Goal: Use online tool/utility: Utilize a website feature to perform a specific function

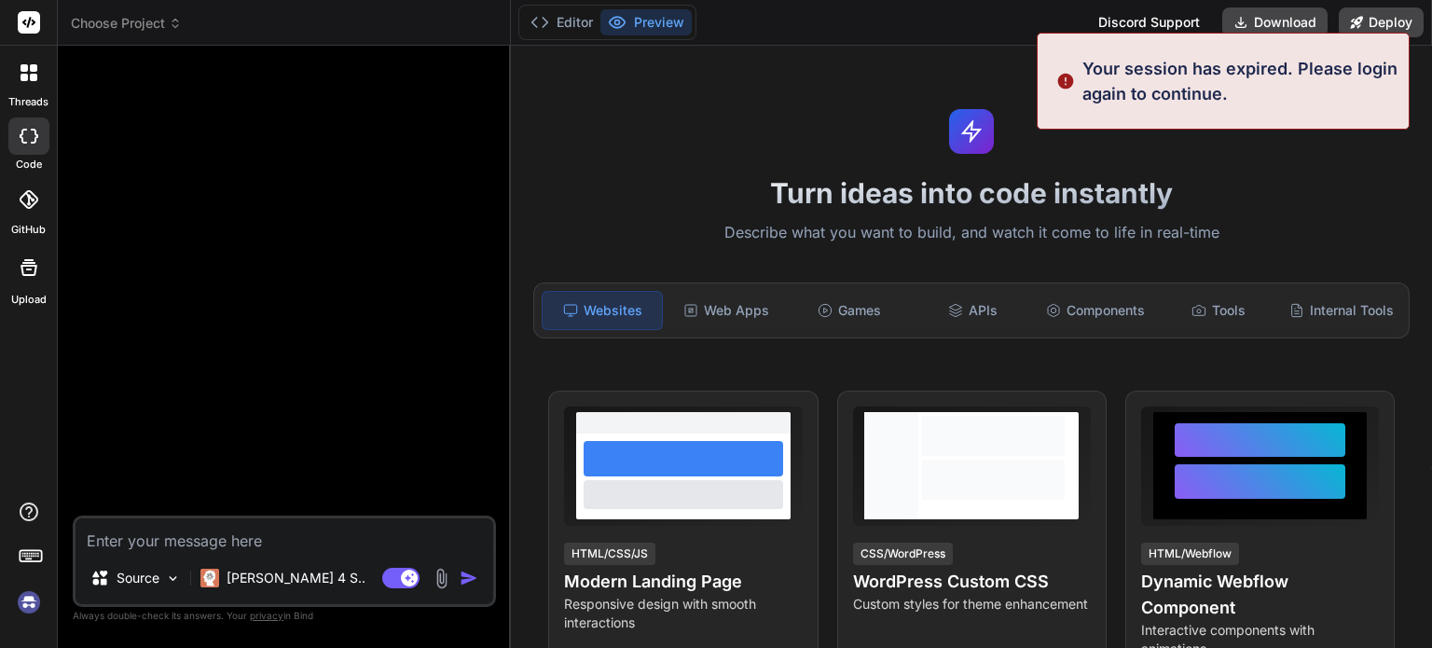
scroll to position [18, 0]
type textarea "x"
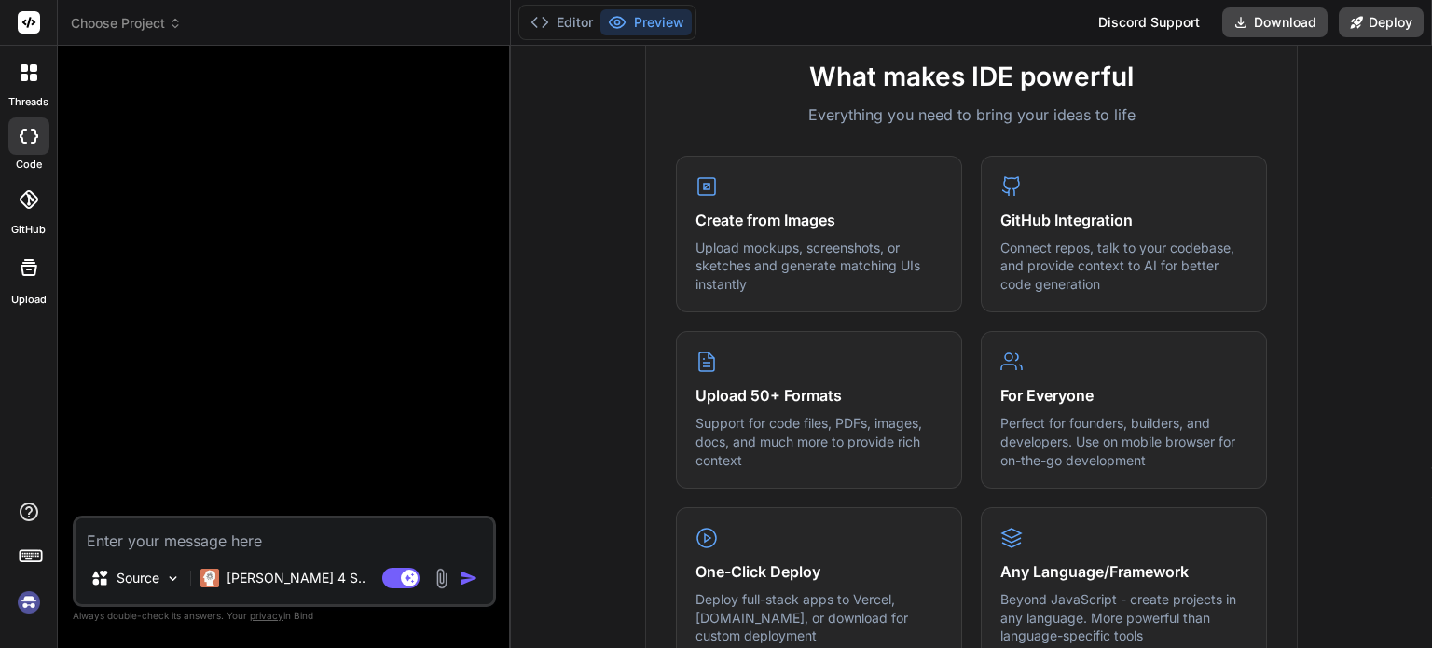
scroll to position [704, 0]
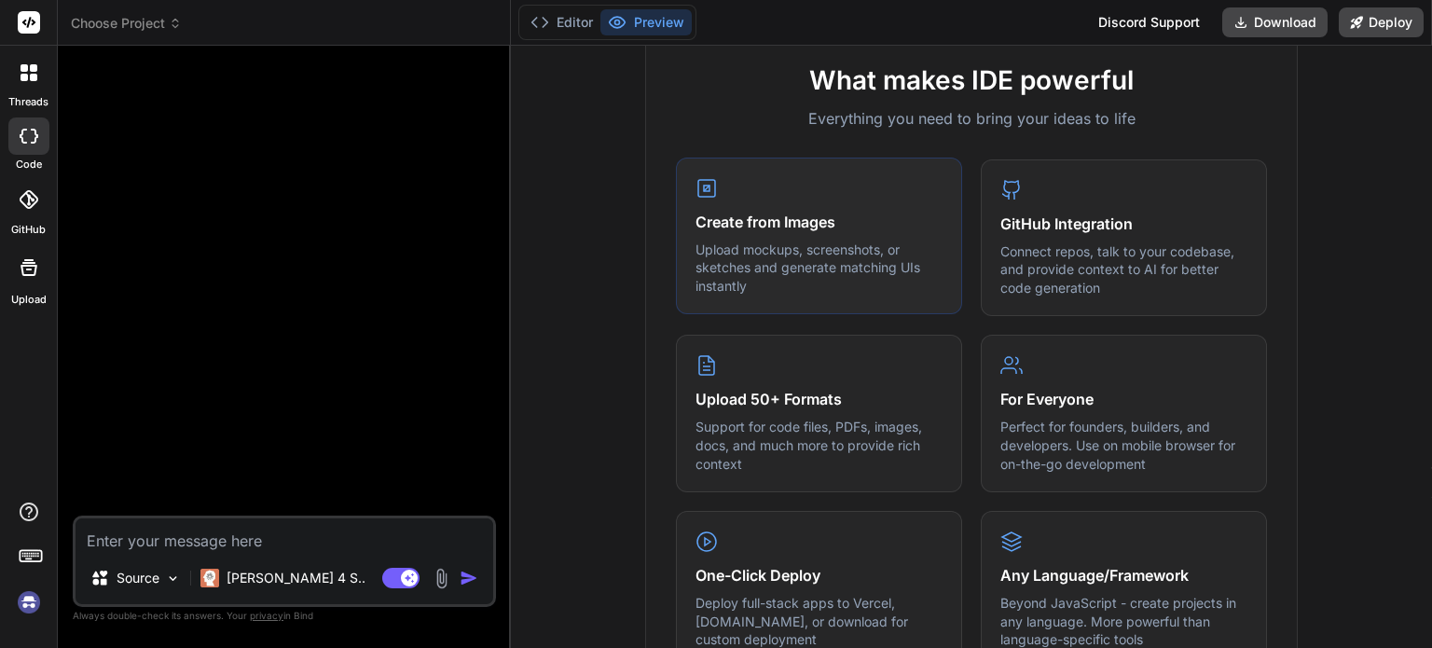
click at [742, 250] on div "Create from Images Upload mockups, screenshots, or sketches and generate matchi…" at bounding box center [819, 237] width 286 height 158
click at [783, 267] on p "Upload mockups, screenshots, or sketches and generate matching UIs instantly" at bounding box center [819, 268] width 247 height 55
click at [847, 272] on p "Upload mockups, screenshots, or sketches and generate matching UIs instantly" at bounding box center [819, 268] width 247 height 55
click at [792, 207] on div "Create from Images Upload mockups, screenshots, or sketches and generate matchi…" at bounding box center [819, 237] width 286 height 158
click at [1010, 200] on icon at bounding box center [1011, 188] width 22 height 22
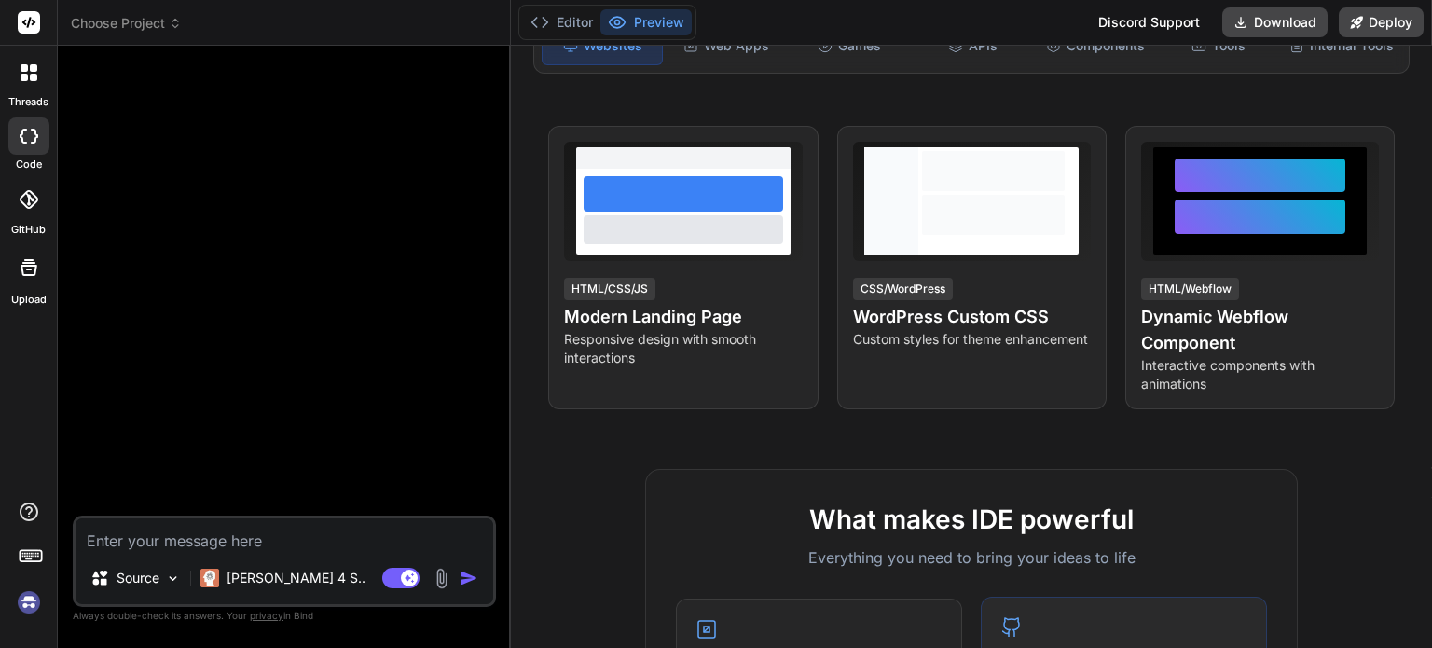
scroll to position [256, 0]
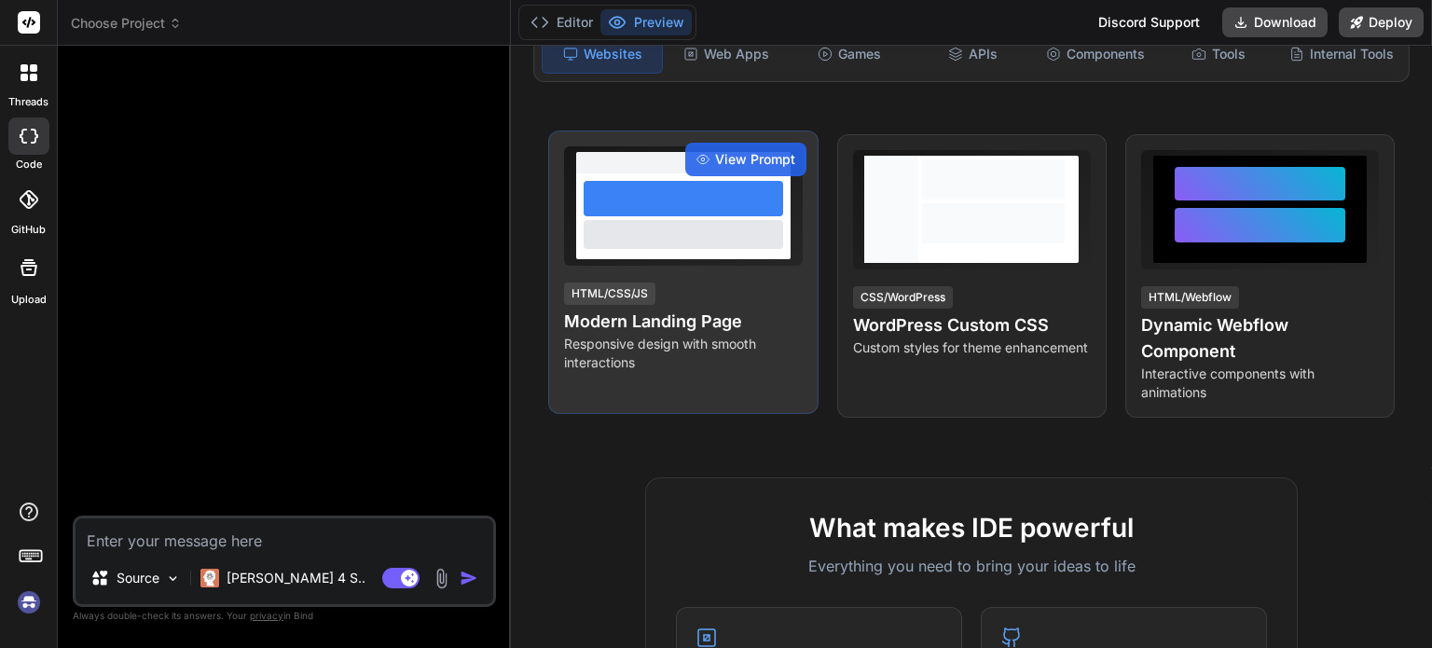
click at [686, 216] on div at bounding box center [684, 198] width 200 height 35
click at [649, 302] on div "HTML/CSS/JS" at bounding box center [609, 293] width 91 height 22
click at [748, 168] on span "View Prompt" at bounding box center [755, 159] width 80 height 19
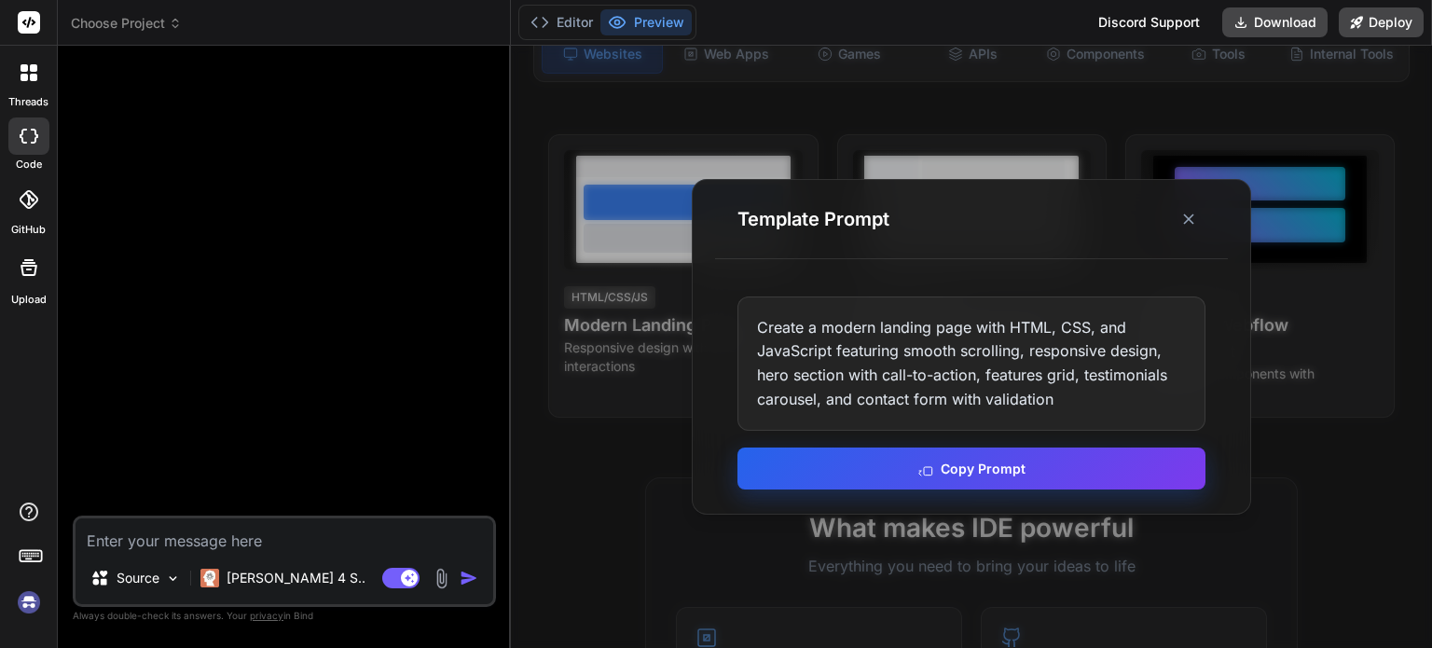
click at [988, 465] on button "Copy Prompt" at bounding box center [971, 469] width 468 height 42
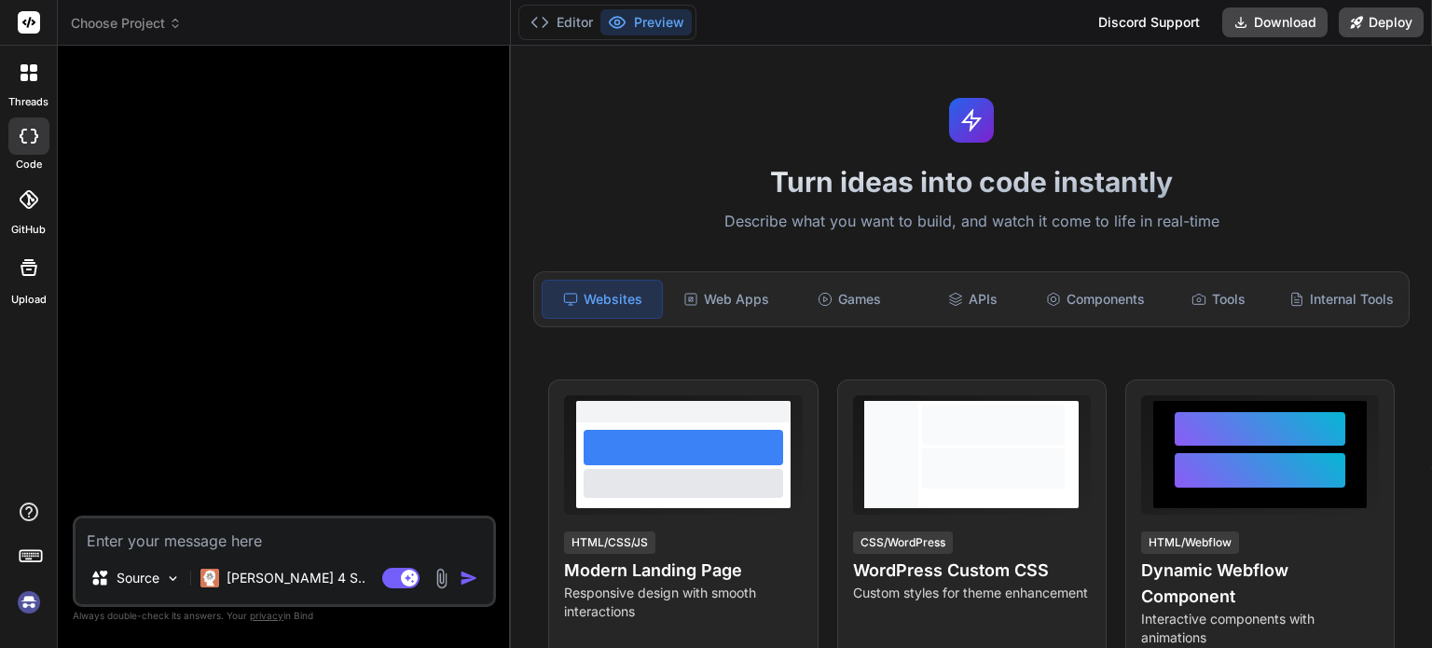
scroll to position [0, 0]
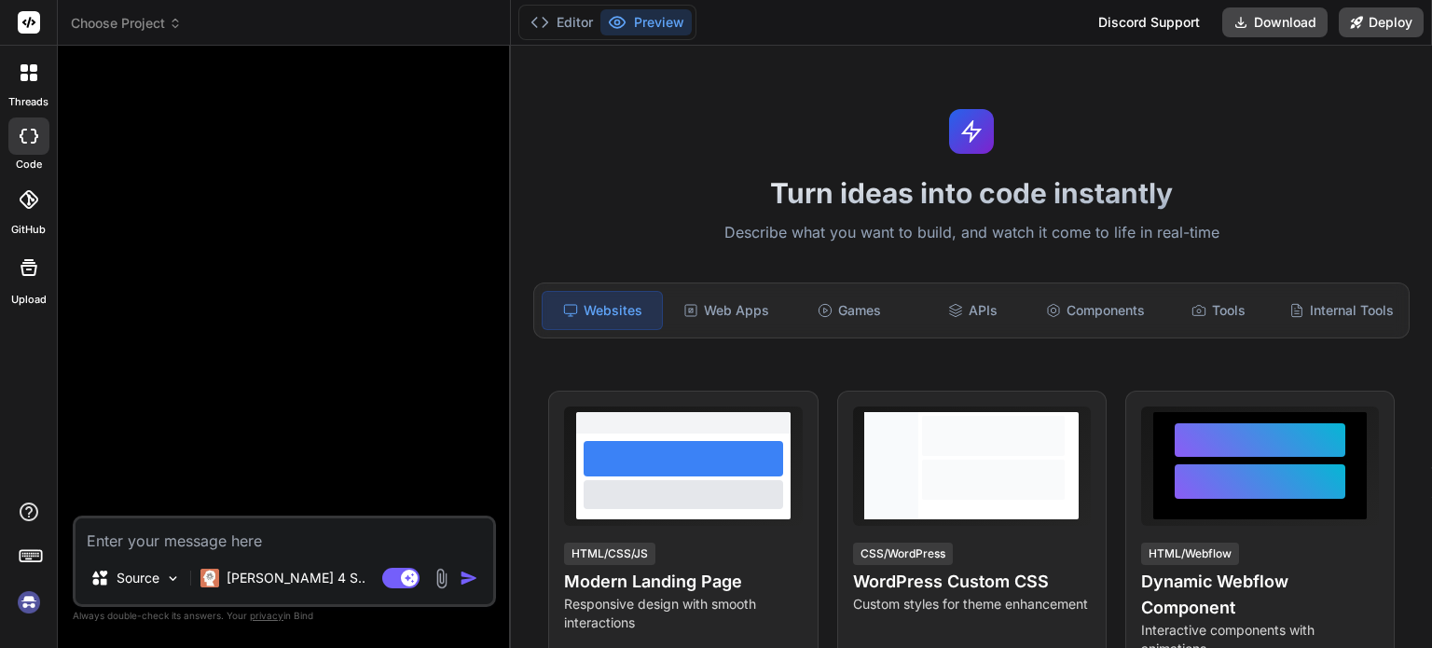
click at [258, 241] on div at bounding box center [286, 288] width 420 height 455
drag, startPoint x: 258, startPoint y: 241, endPoint x: 679, endPoint y: 195, distance: 423.0
click at [679, 195] on h1 "Turn ideas into code instantly" at bounding box center [971, 193] width 899 height 34
click at [261, 544] on textarea at bounding box center [285, 535] width 418 height 34
paste textarea "Create a modern landing page with HTML, CSS, and JavaScript featuring smooth sc…"
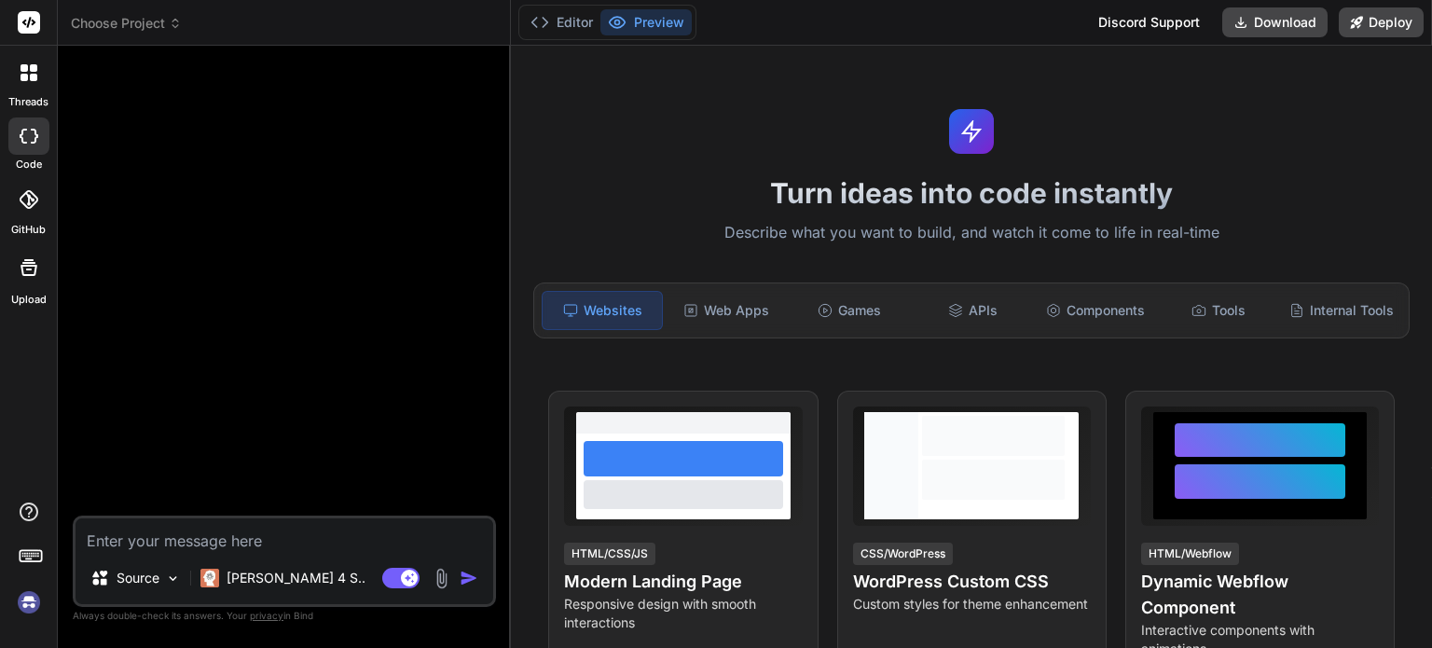
type textarea "Create a modern landing page with HTML, CSS, and JavaScript featuring smooth sc…"
type textarea "x"
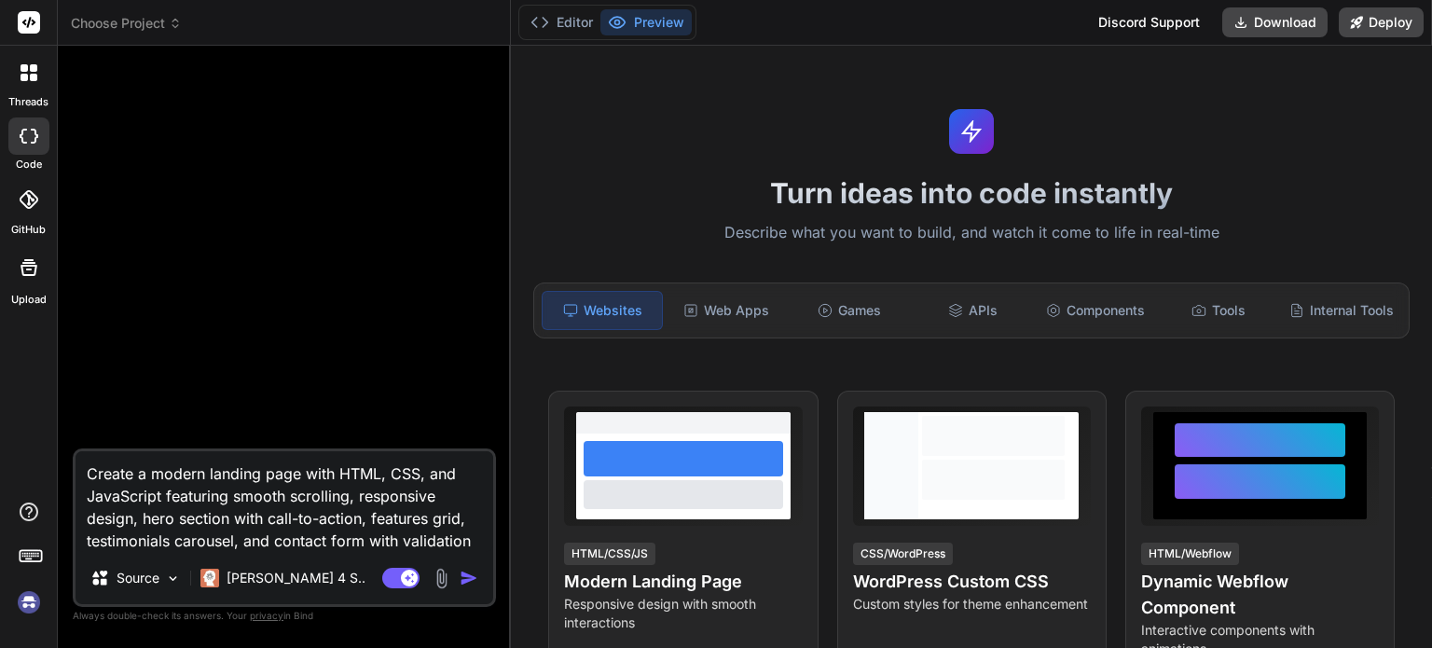
type textarea "Create a modern landing page with HTML, CSS, and JavaScript featuring smooth sc…"
click at [466, 578] on img "button" at bounding box center [469, 578] width 19 height 19
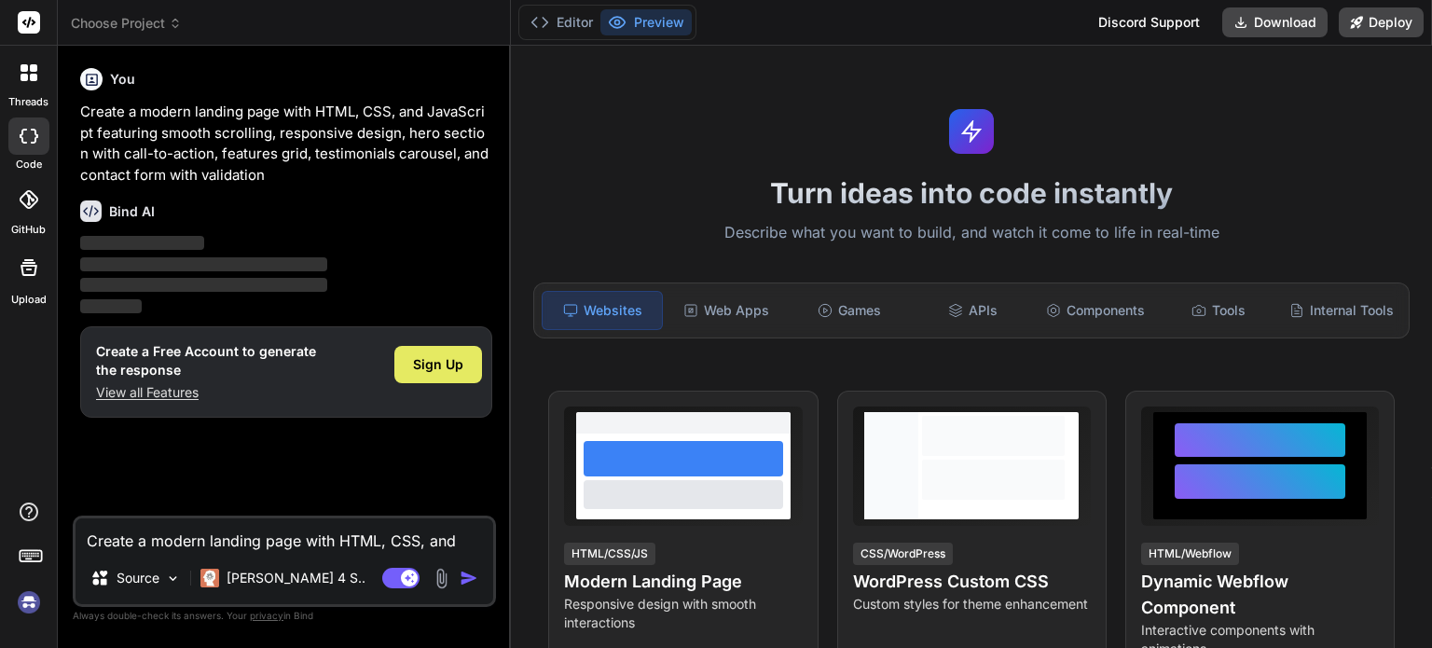
click at [439, 362] on span "Sign Up" at bounding box center [438, 364] width 50 height 19
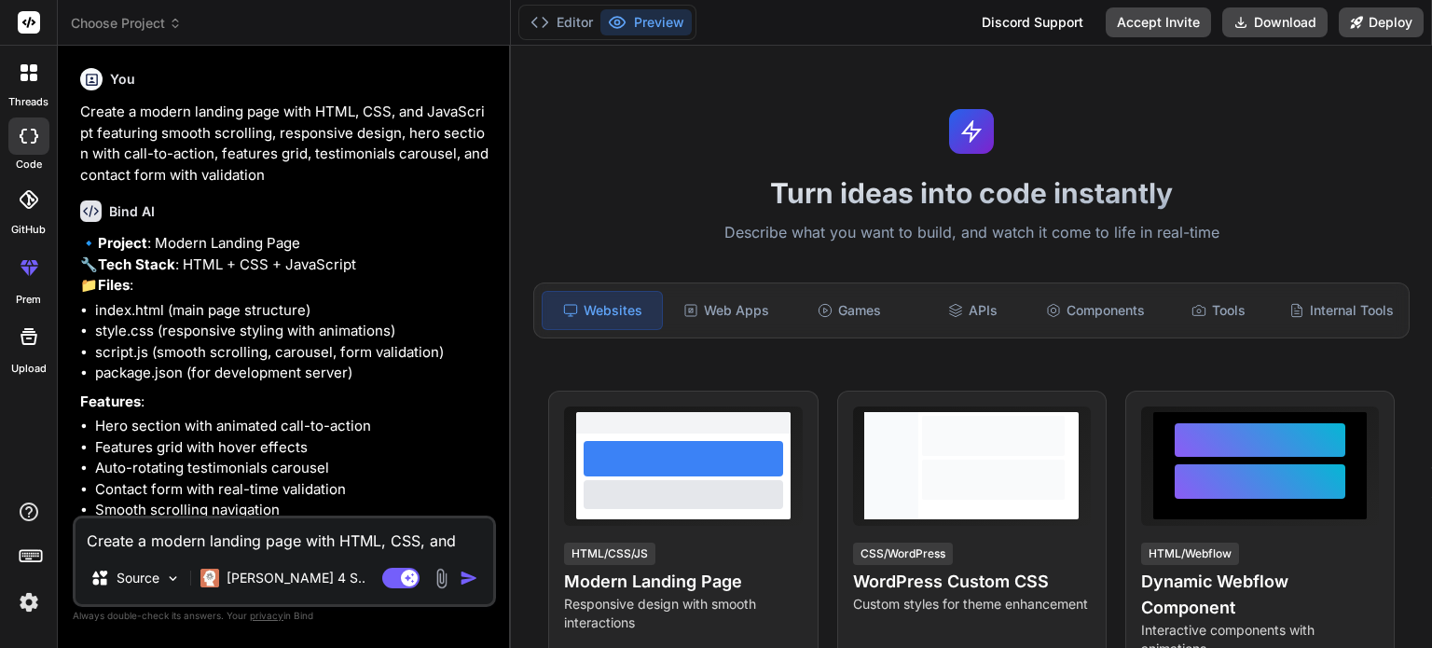
type textarea "x"
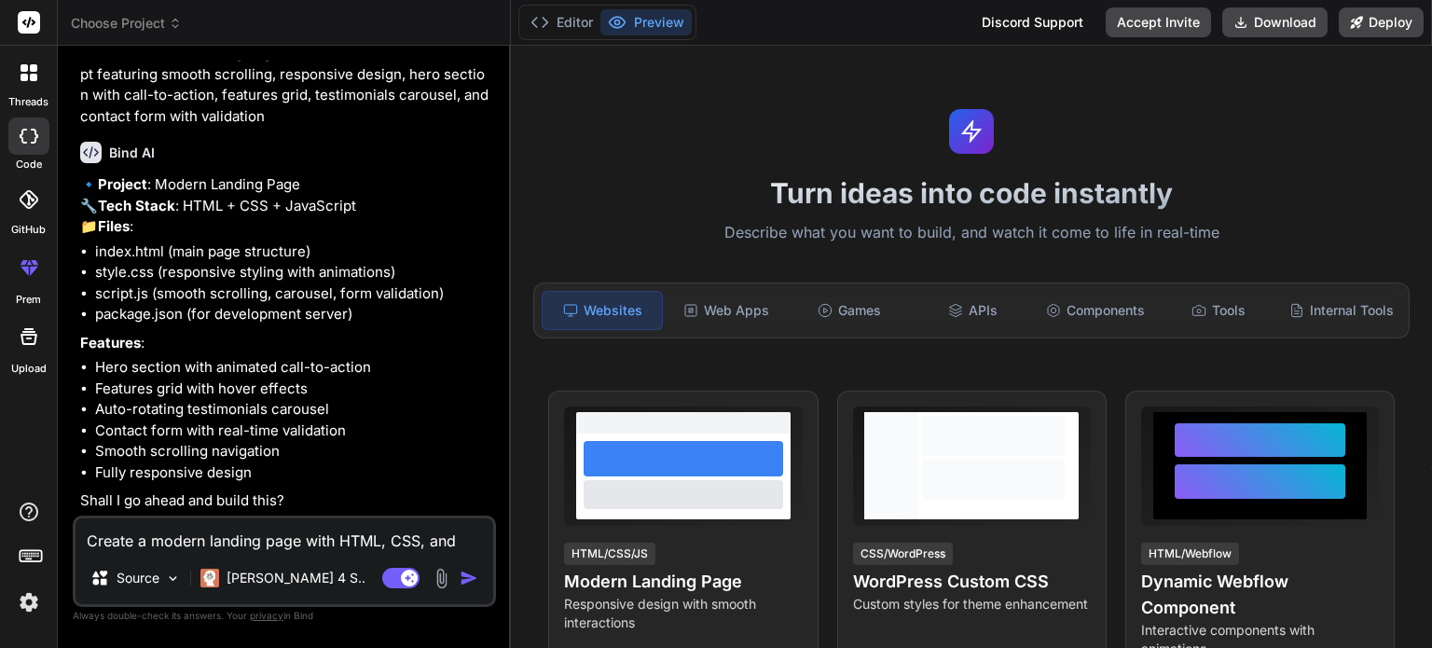
scroll to position [98, 0]
click at [217, 545] on textarea "Create a modern landing page with HTML, CSS, and JavaScript featuring smooth sc…" at bounding box center [285, 535] width 418 height 34
type textarea "y"
type textarea "x"
type textarea "ye"
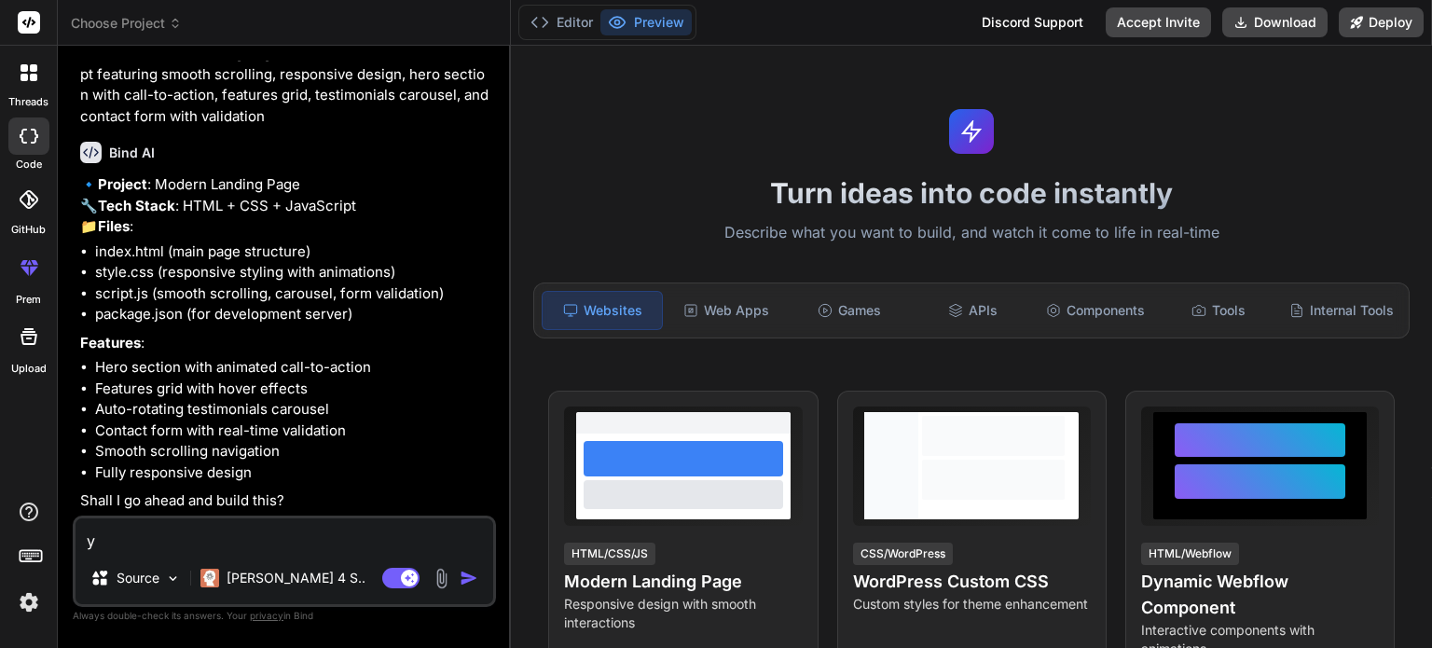
type textarea "x"
type textarea "yes"
type textarea "x"
type textarea "yes"
click at [466, 574] on img "button" at bounding box center [469, 578] width 19 height 19
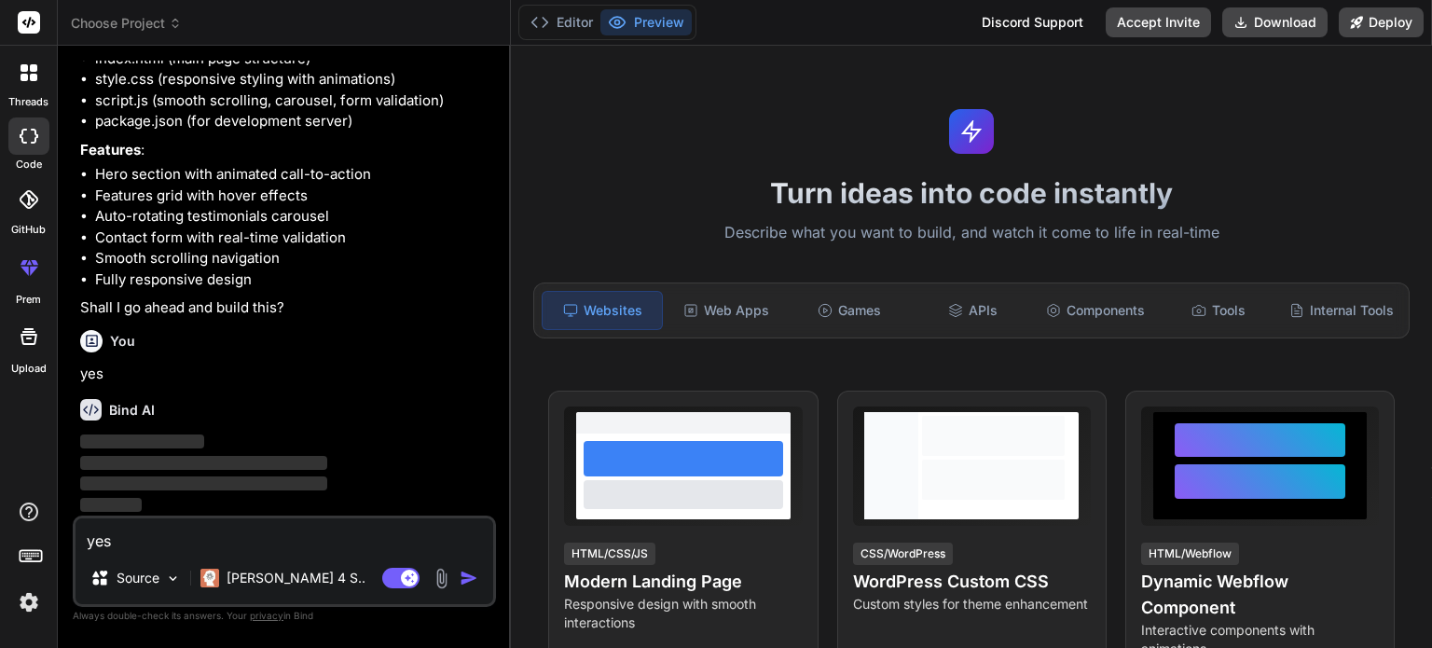
scroll to position [292, 0]
click at [466, 574] on img "button" at bounding box center [469, 578] width 19 height 19
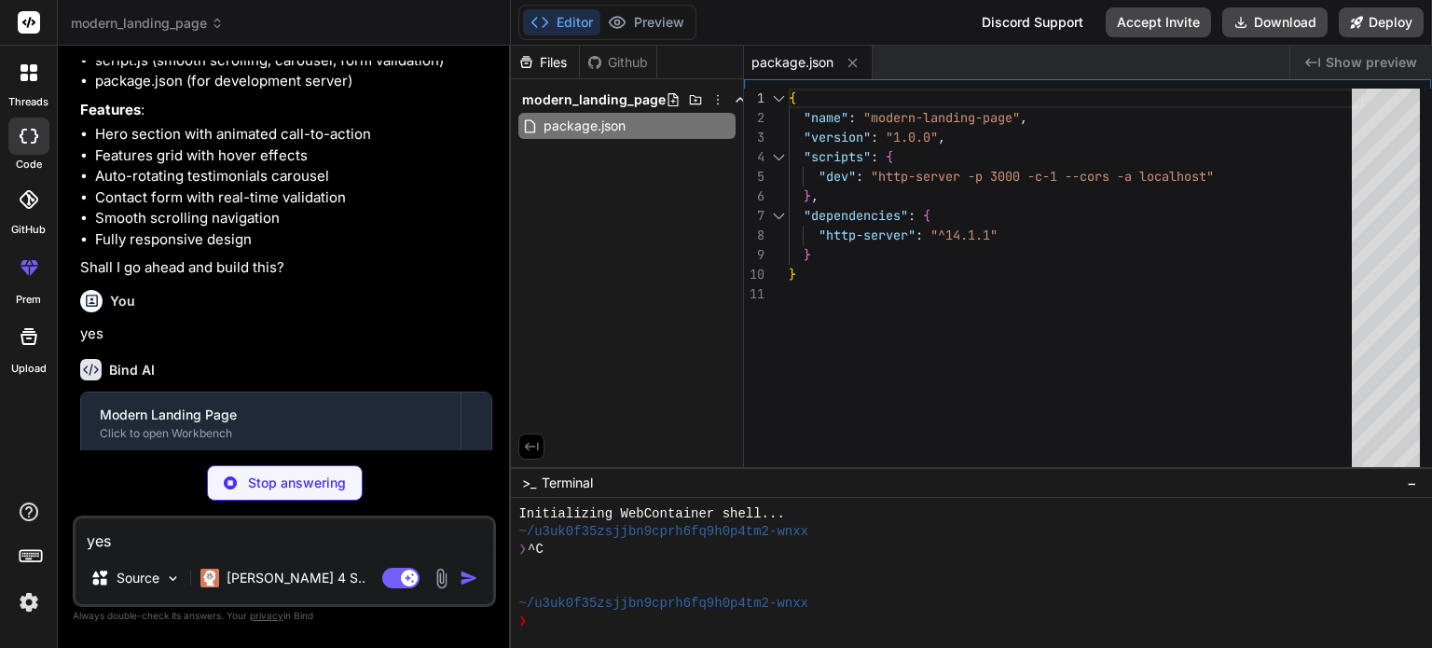
click at [239, 483] on div "Stop answering" at bounding box center [285, 482] width 156 height 35
type textarea "x"
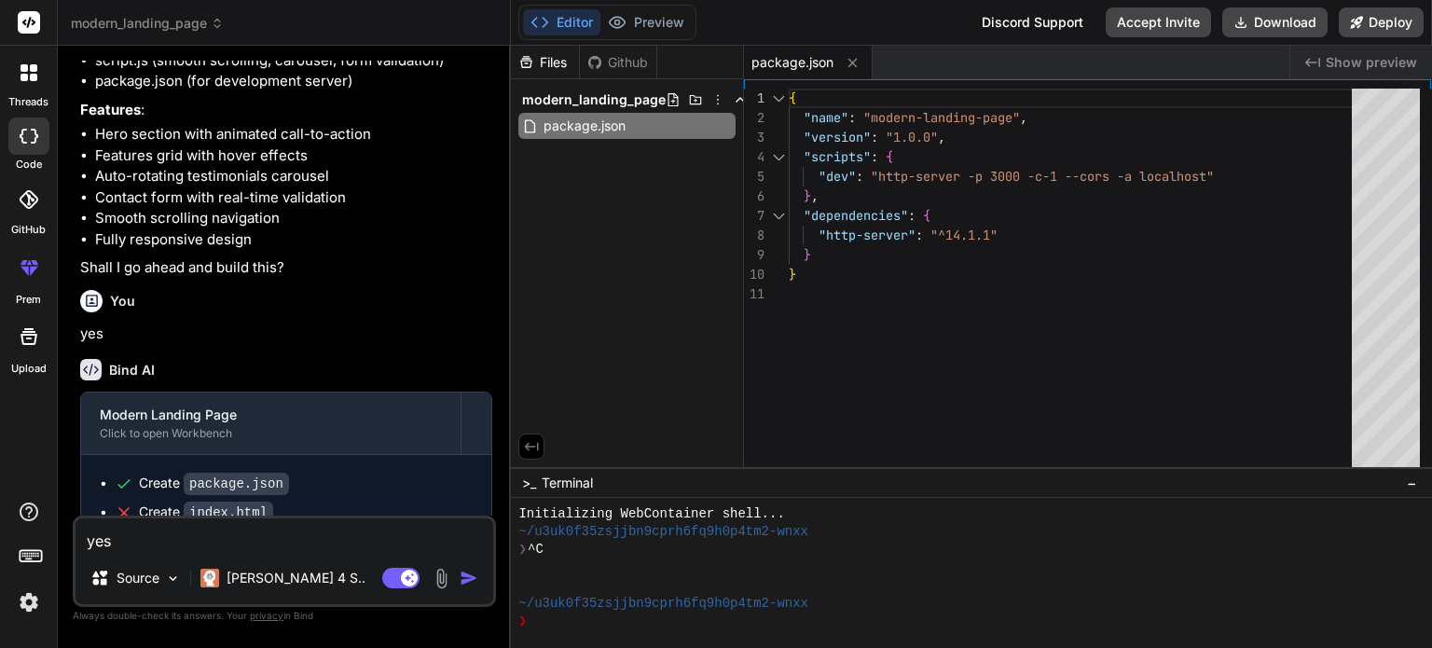
click at [239, 454] on div "Modern Landing Page Click to open Workbench" at bounding box center [270, 424] width 379 height 62
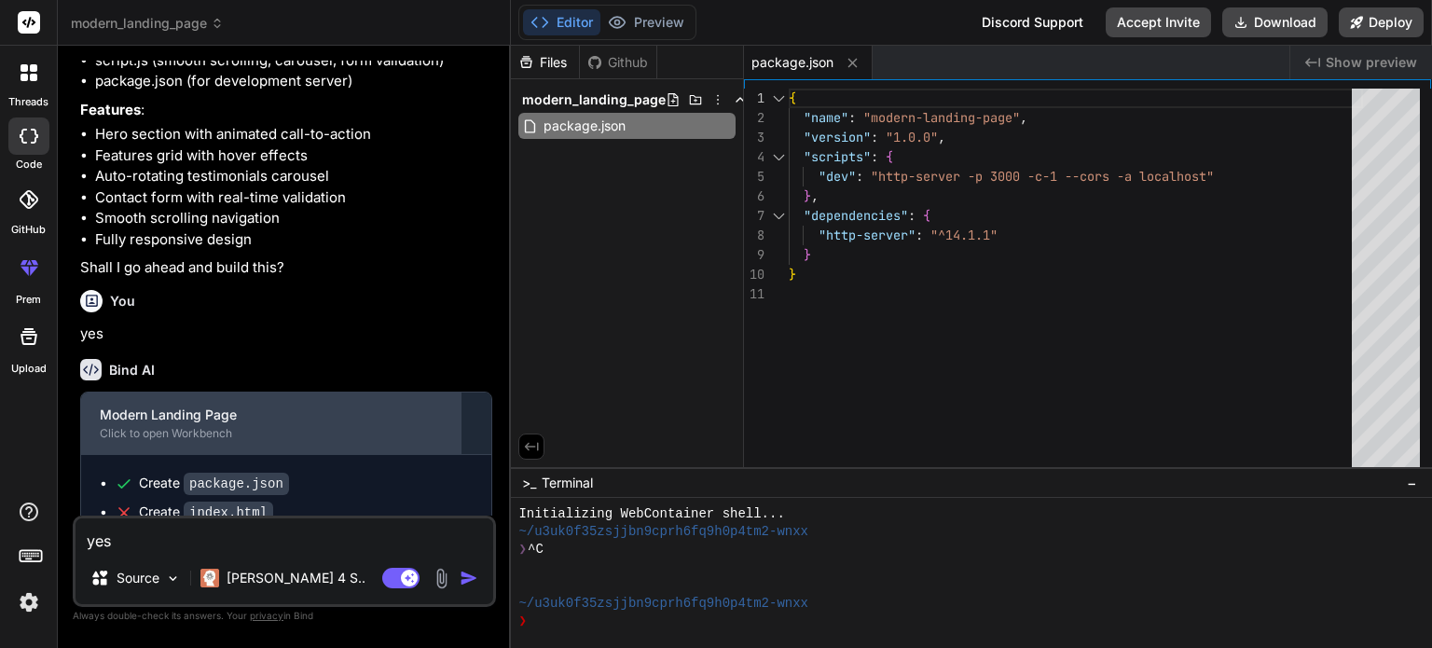
click at [209, 424] on div "Modern Landing Page" at bounding box center [271, 415] width 342 height 19
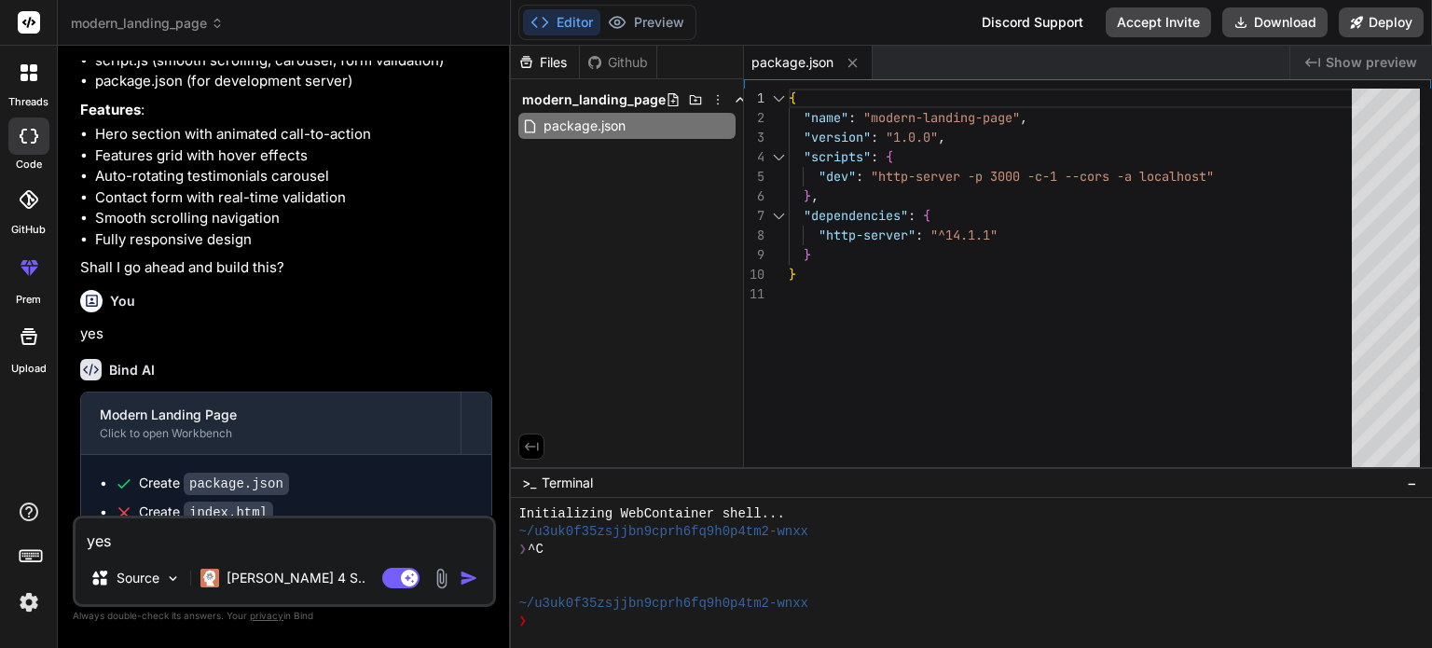
scroll to position [406, 0]
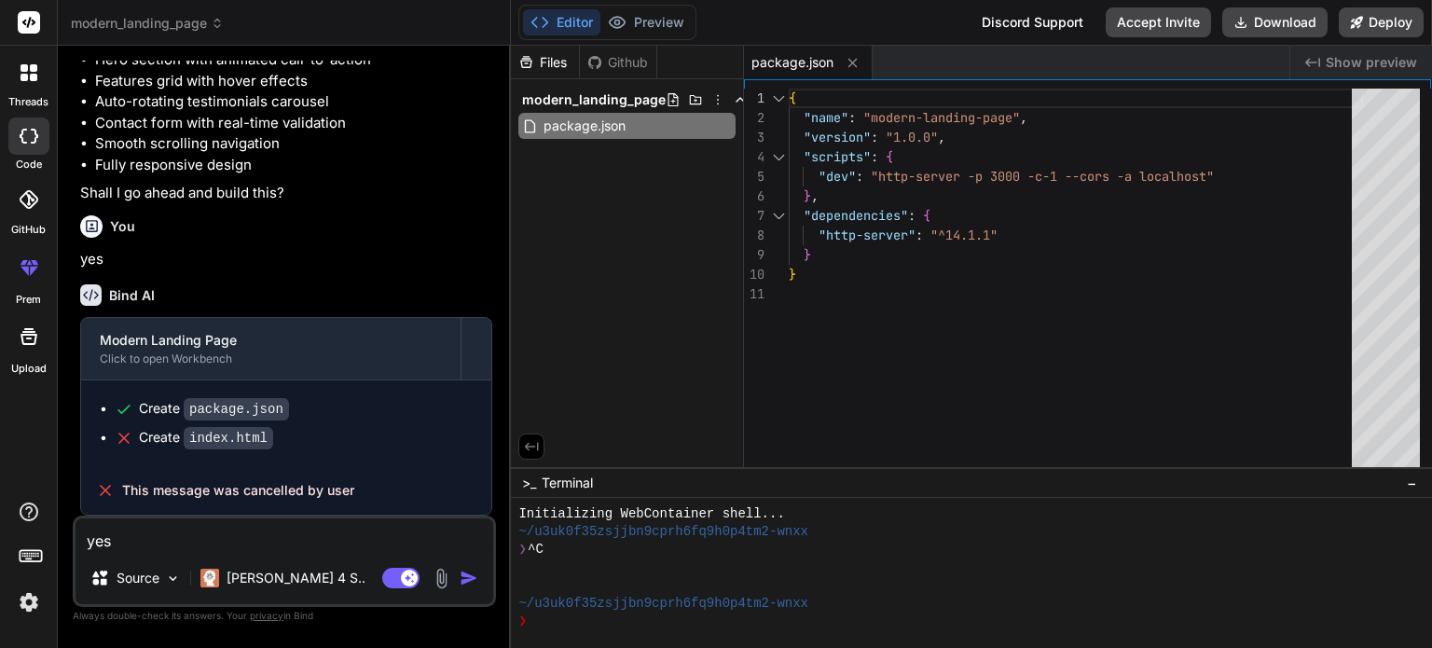
click at [120, 439] on icon at bounding box center [124, 438] width 19 height 19
click at [172, 488] on span "This message was cancelled by user" at bounding box center [238, 490] width 232 height 19
click at [1355, 62] on span "Show preview" at bounding box center [1371, 62] width 91 height 19
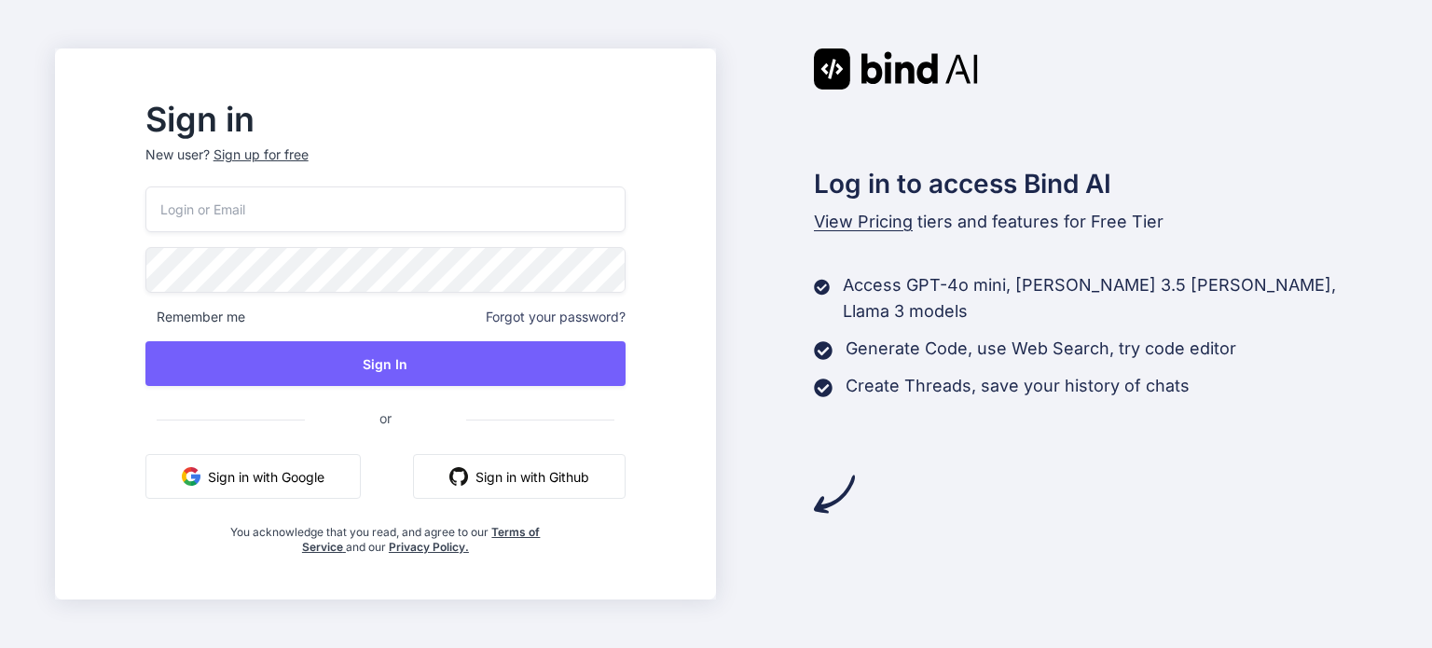
click at [358, 212] on input "email" at bounding box center [385, 209] width 480 height 46
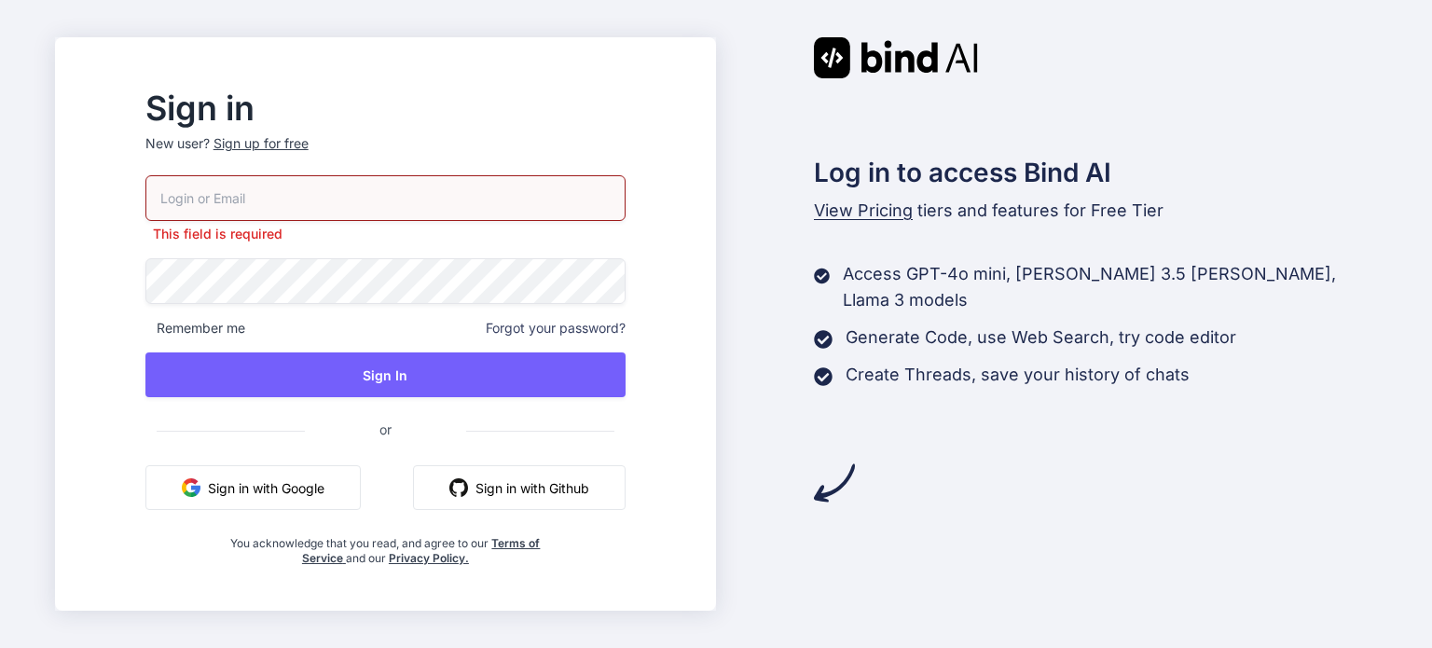
click at [318, 462] on div "This field is required Remember me Forgot your password? Sign In or Sign in wit…" at bounding box center [385, 370] width 480 height 391
click at [318, 486] on button "Sign in with Google" at bounding box center [252, 487] width 215 height 45
